Goal: Task Accomplishment & Management: Use online tool/utility

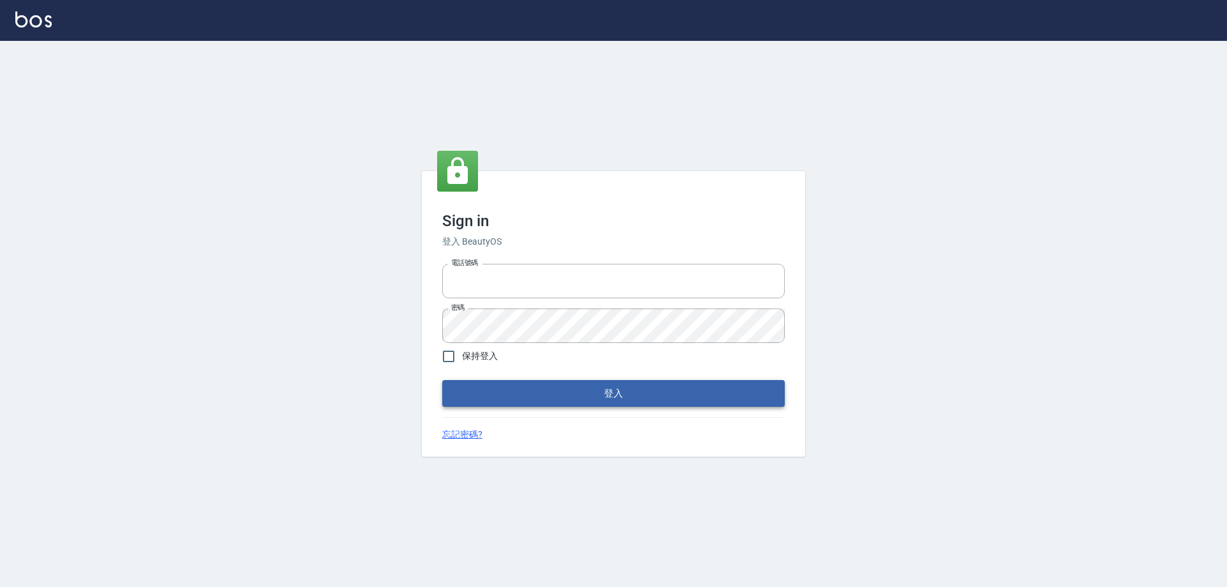
type input "1000"
click at [562, 390] on button "登入" at bounding box center [613, 393] width 342 height 27
click at [585, 396] on button "登入" at bounding box center [613, 393] width 342 height 27
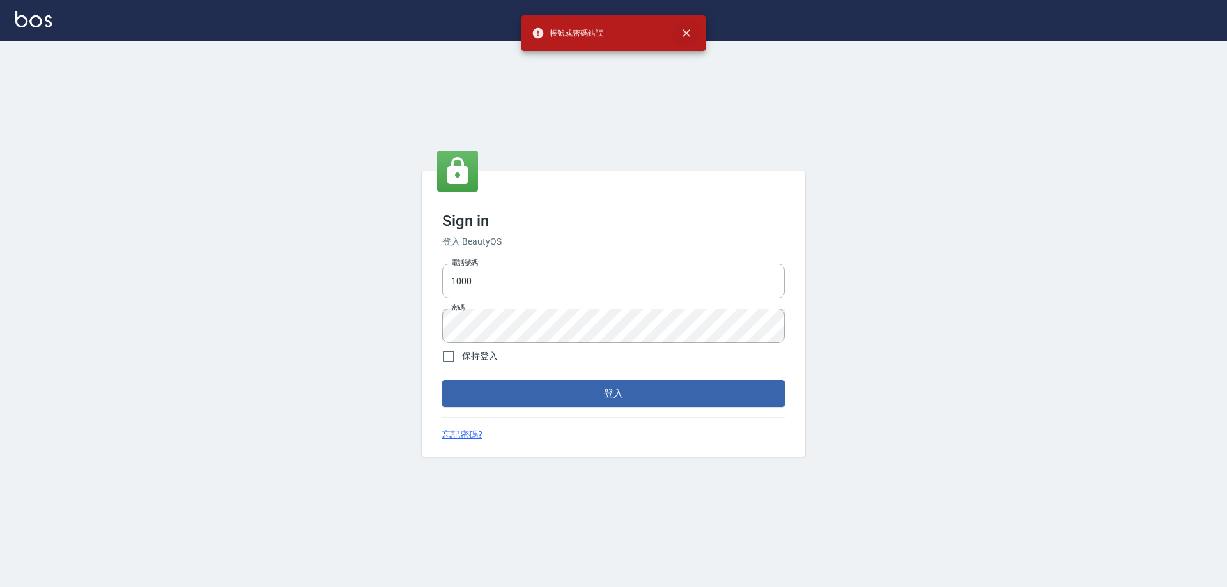
click at [693, 36] on button "close" at bounding box center [686, 33] width 28 height 28
